Goal: Navigation & Orientation: Find specific page/section

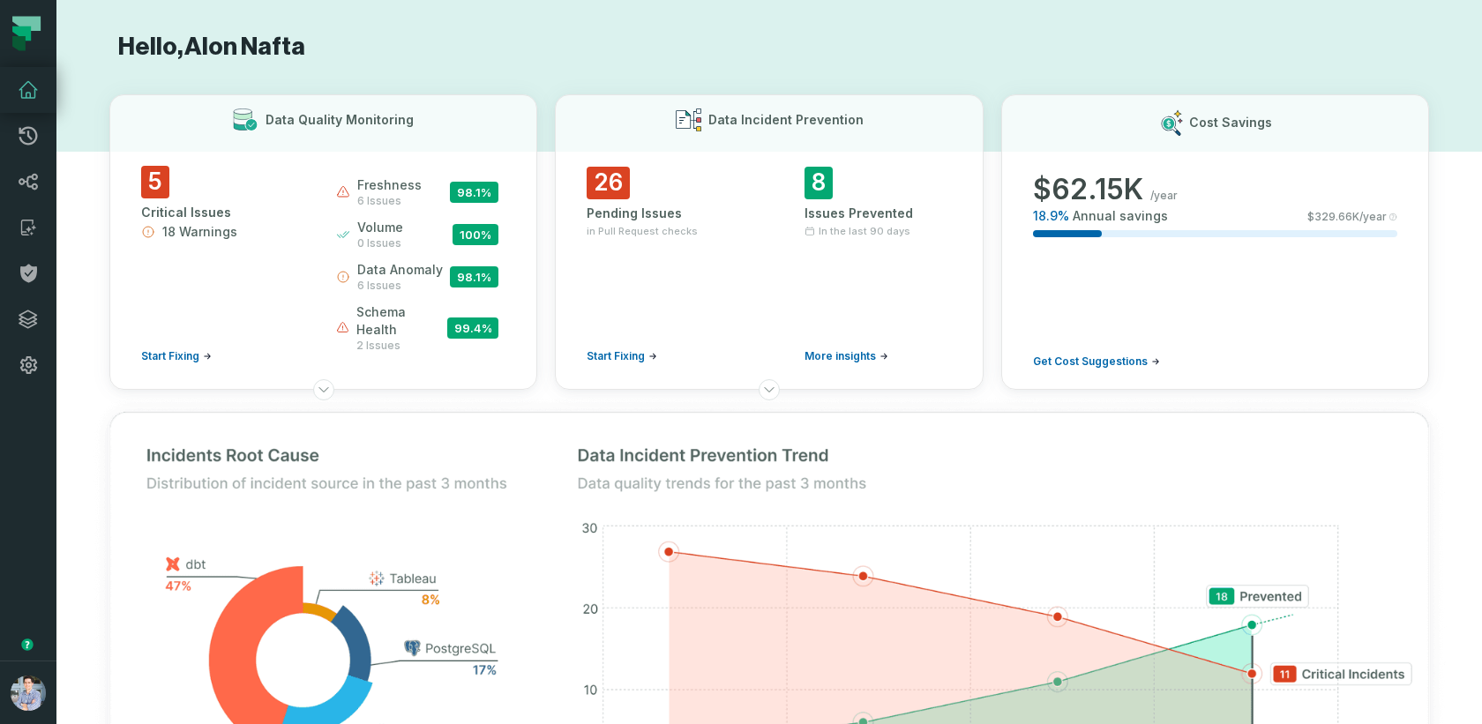
click at [402, 53] on h1 "Hello, [PERSON_NAME]" at bounding box center [769, 47] width 1320 height 31
click at [28, 194] on link "Lineage" at bounding box center [28, 182] width 56 height 46
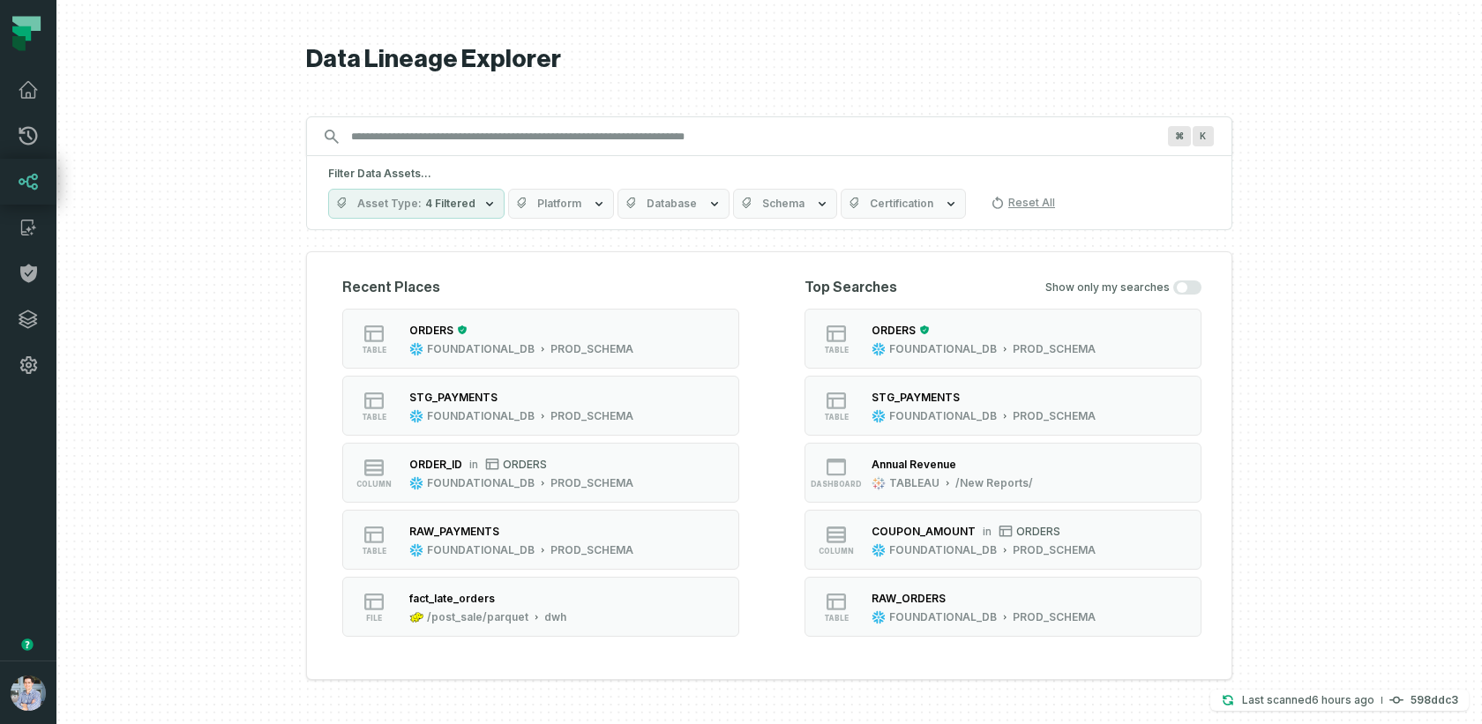
click at [1313, 146] on div at bounding box center [768, 362] width 1425 height 724
